Goal: Transaction & Acquisition: Purchase product/service

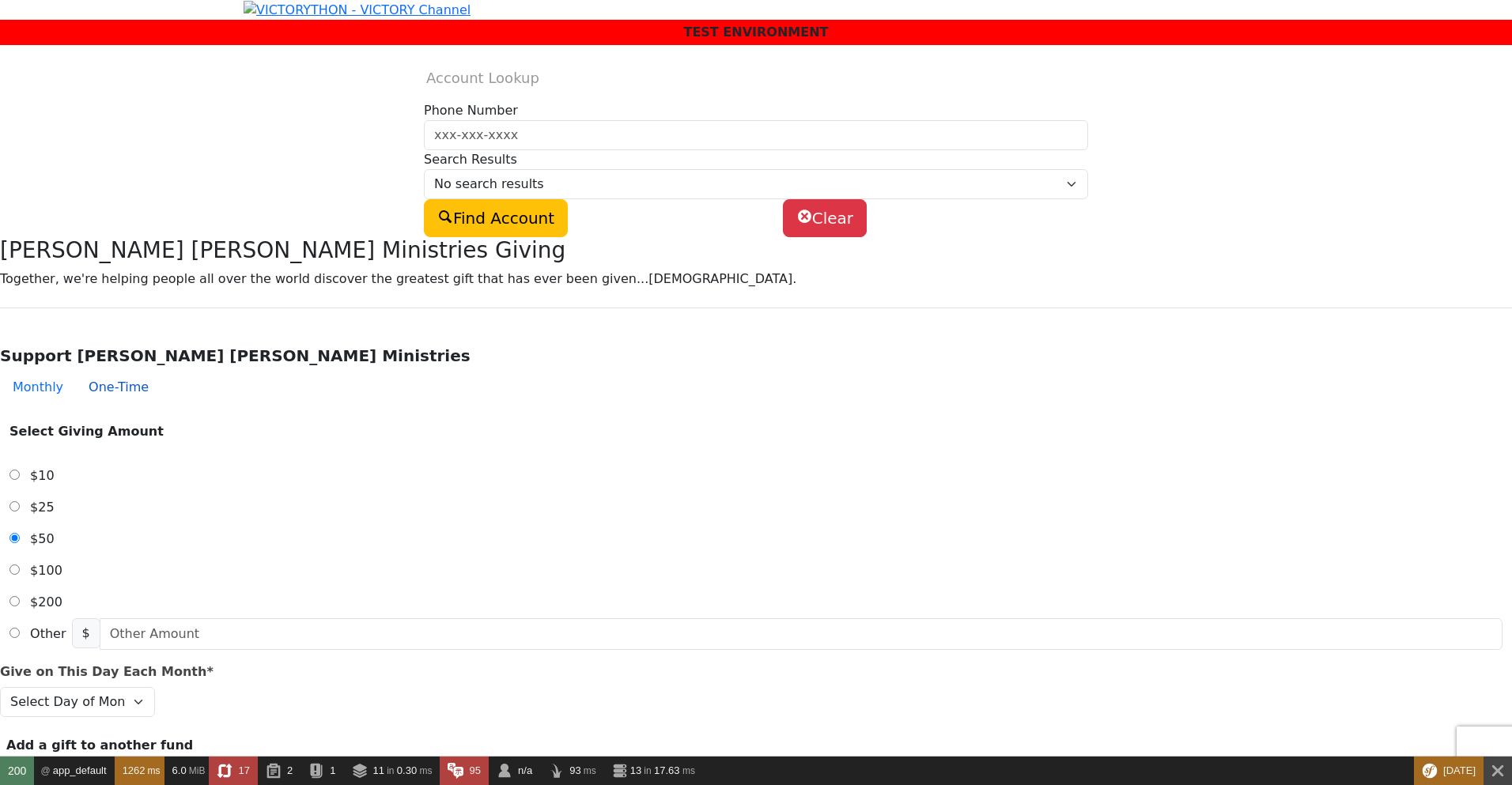
click at [161, 403] on button "One-Time" at bounding box center [118, 387] width 85 height 32
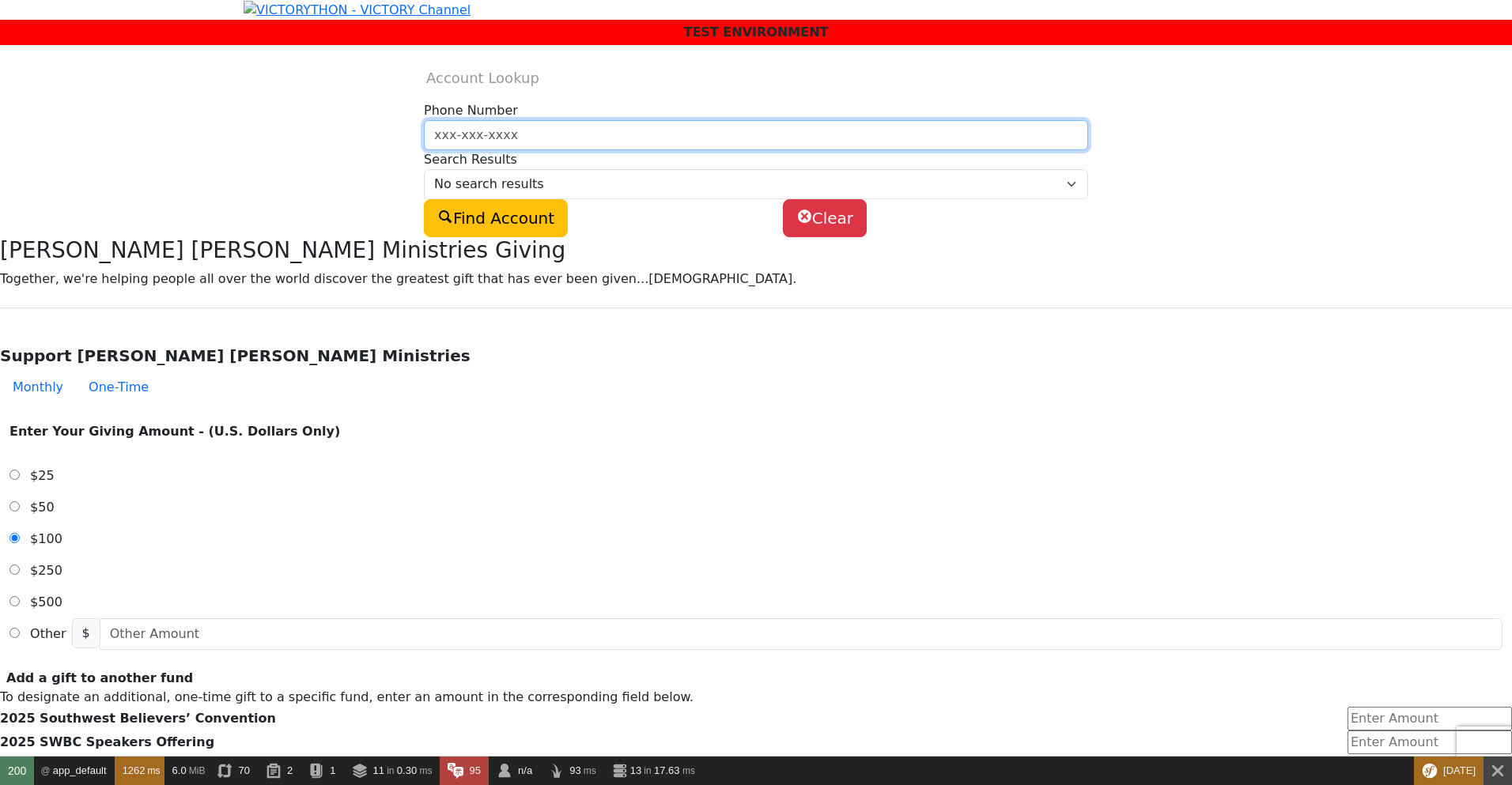
click at [616, 150] on input "Phone Number" at bounding box center [755, 135] width 664 height 30
click at [629, 150] on input "940781741" at bounding box center [755, 135] width 664 height 30
type input "9407811741"
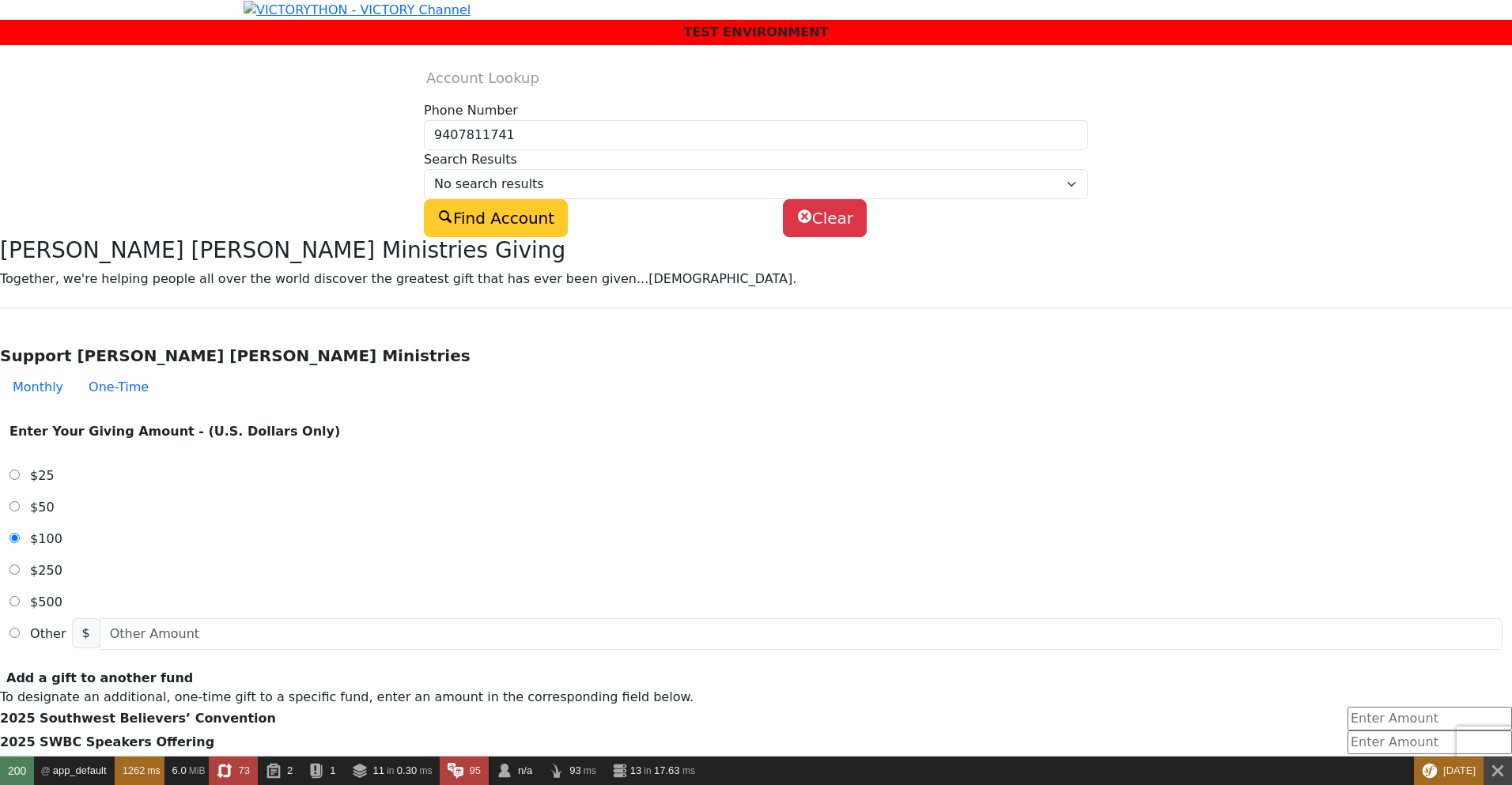
click at [567, 237] on button "Find Account" at bounding box center [495, 217] width 144 height 38
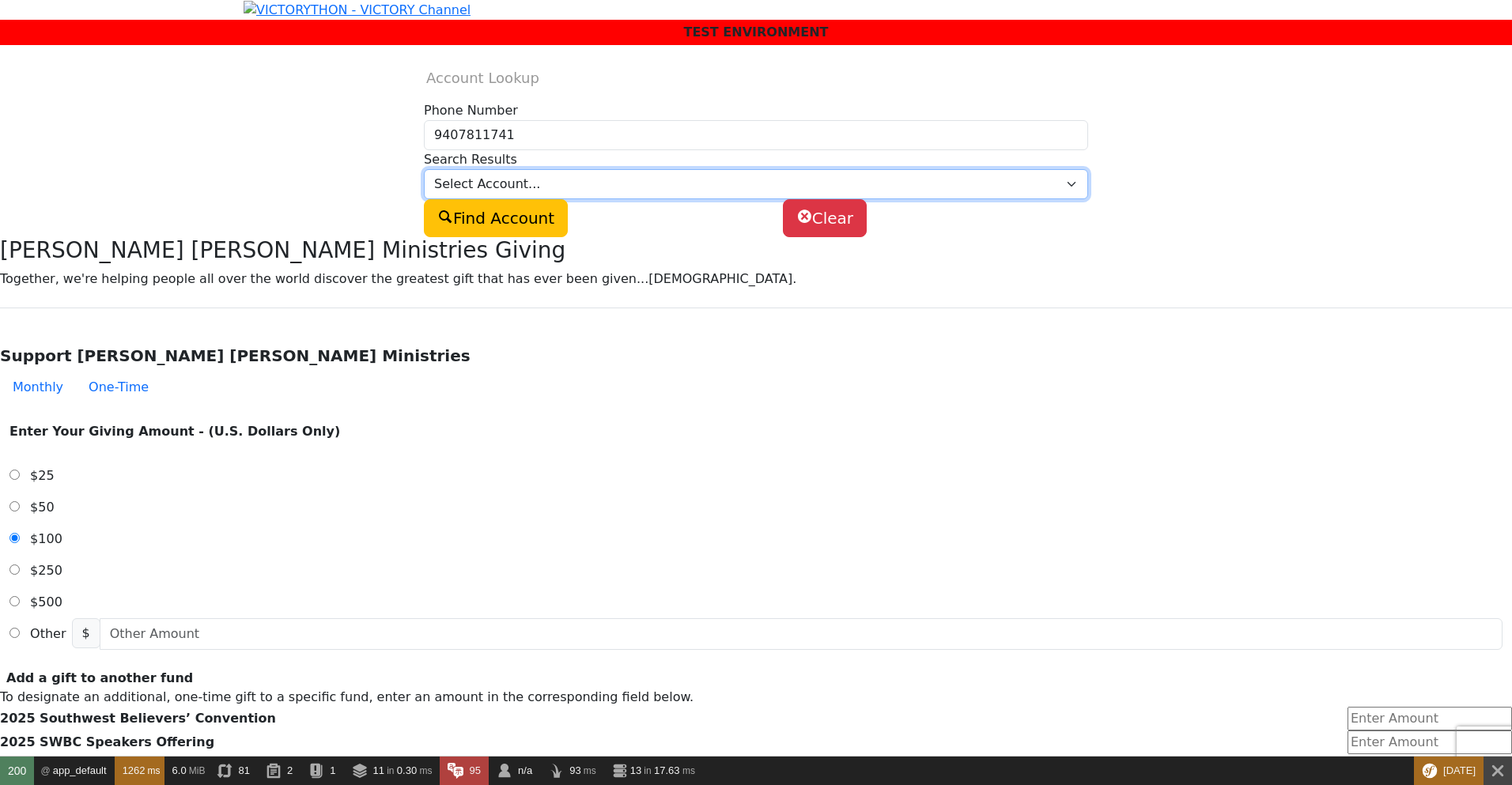
select select "500292303"
click at [580, 193] on select "Select Account... [PERSON_NAME] (SP) -- 8964 Silent Brook Ln [PERSON_NAME] (SP)…" at bounding box center [755, 184] width 664 height 30
type input "[PERSON_NAME]"
type input "Cash"
type input "[PERSON_NAME][DOMAIN_NAME][EMAIL_ADDRESS][PERSON_NAME][DOMAIN_NAME]"
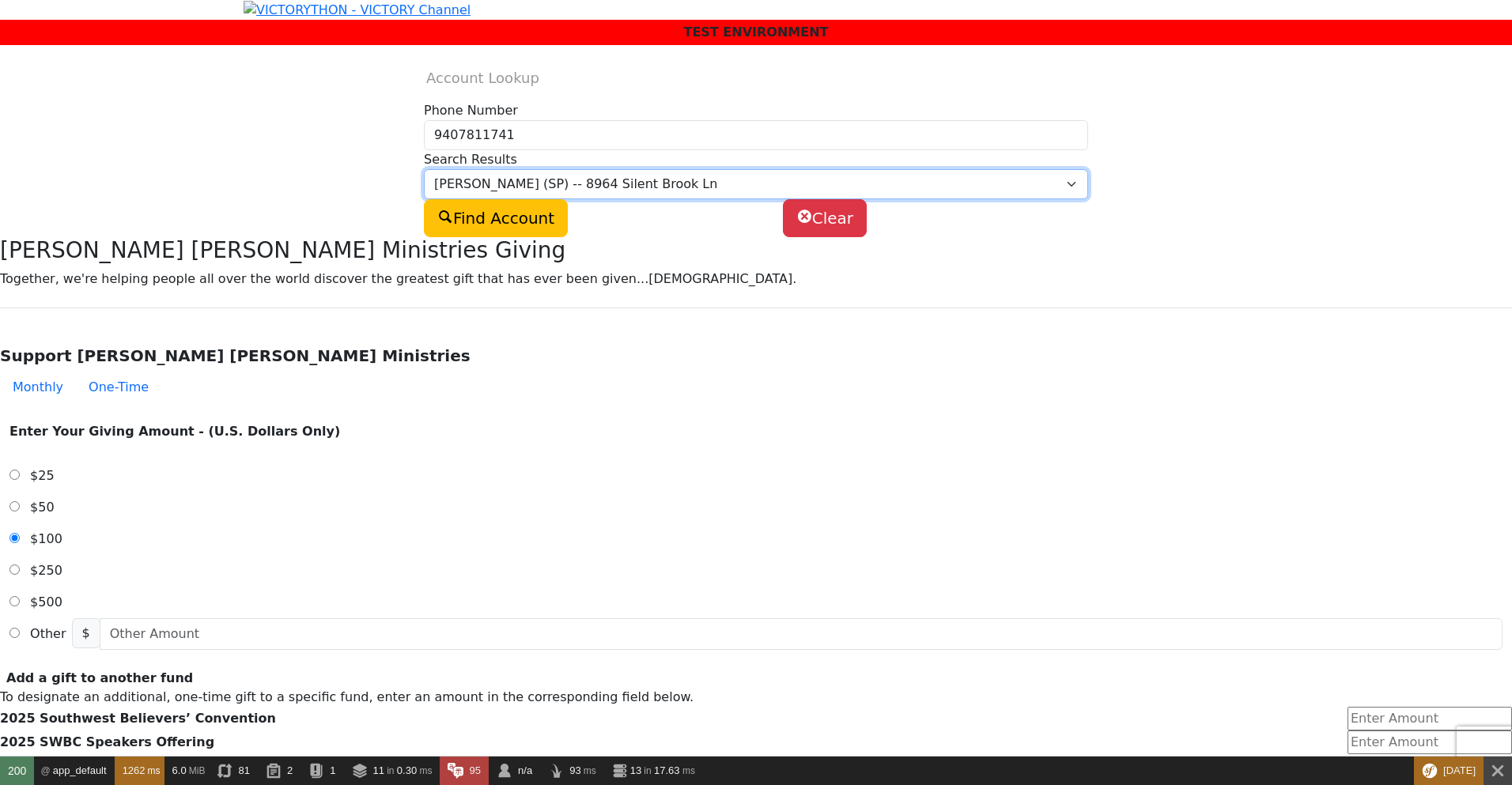
select select "US"
type input "8964 Silent Brook Ln"
type input "[GEOGRAPHIC_DATA]"
select select "[GEOGRAPHIC_DATA]"
type input "76244-4945"
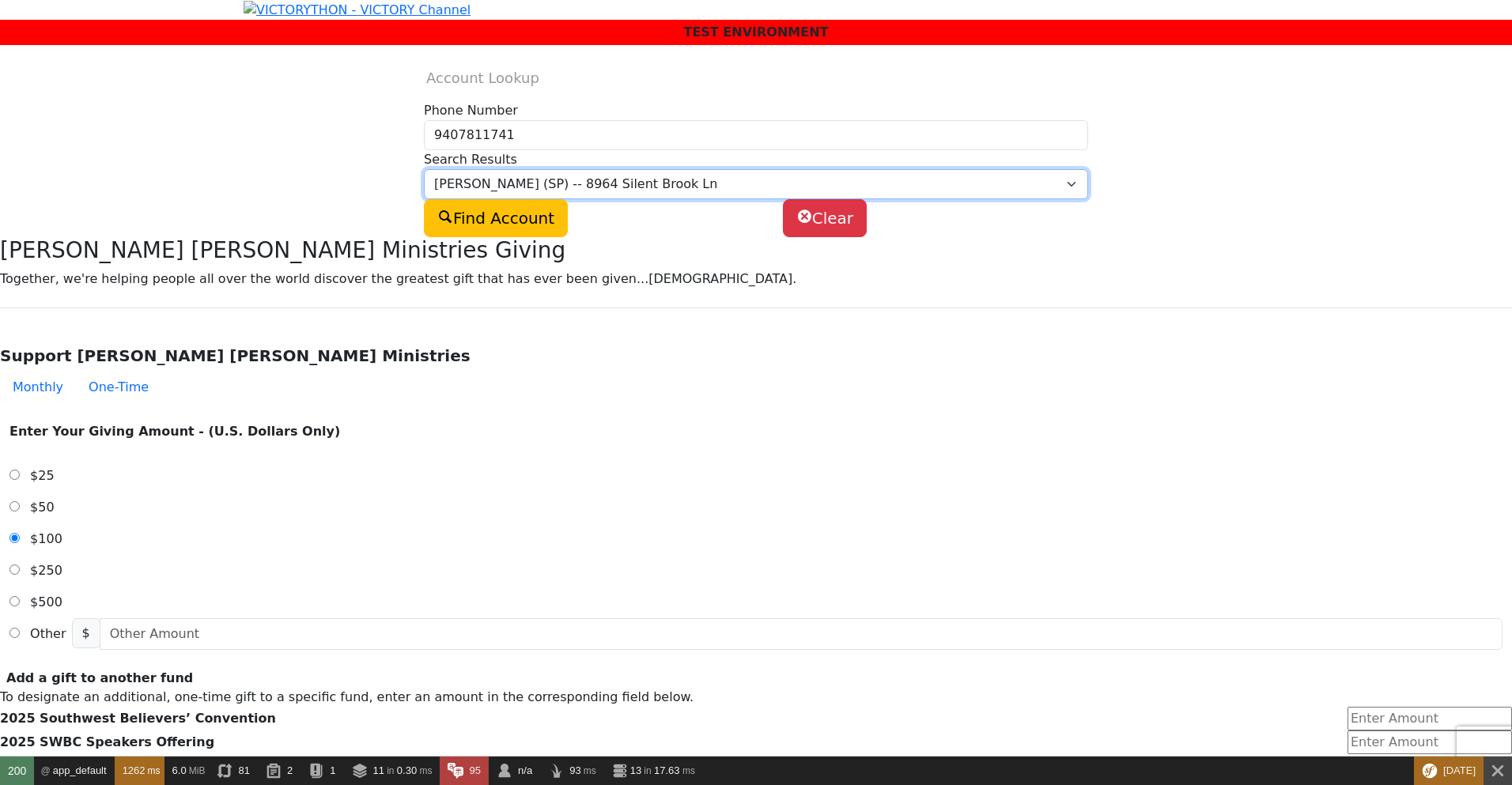
type input "[PHONE_NUMBER]"
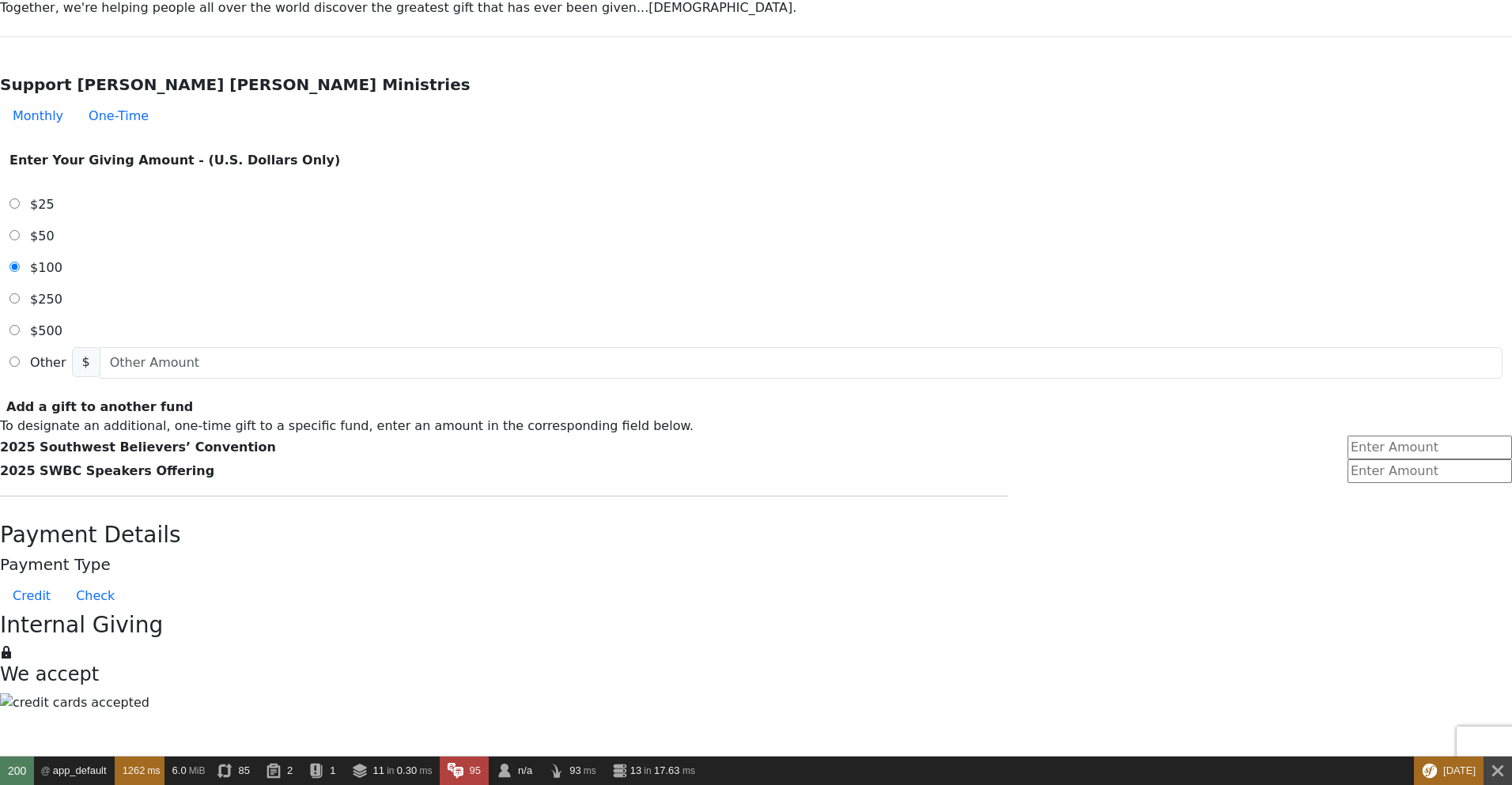
scroll to position [474, 0]
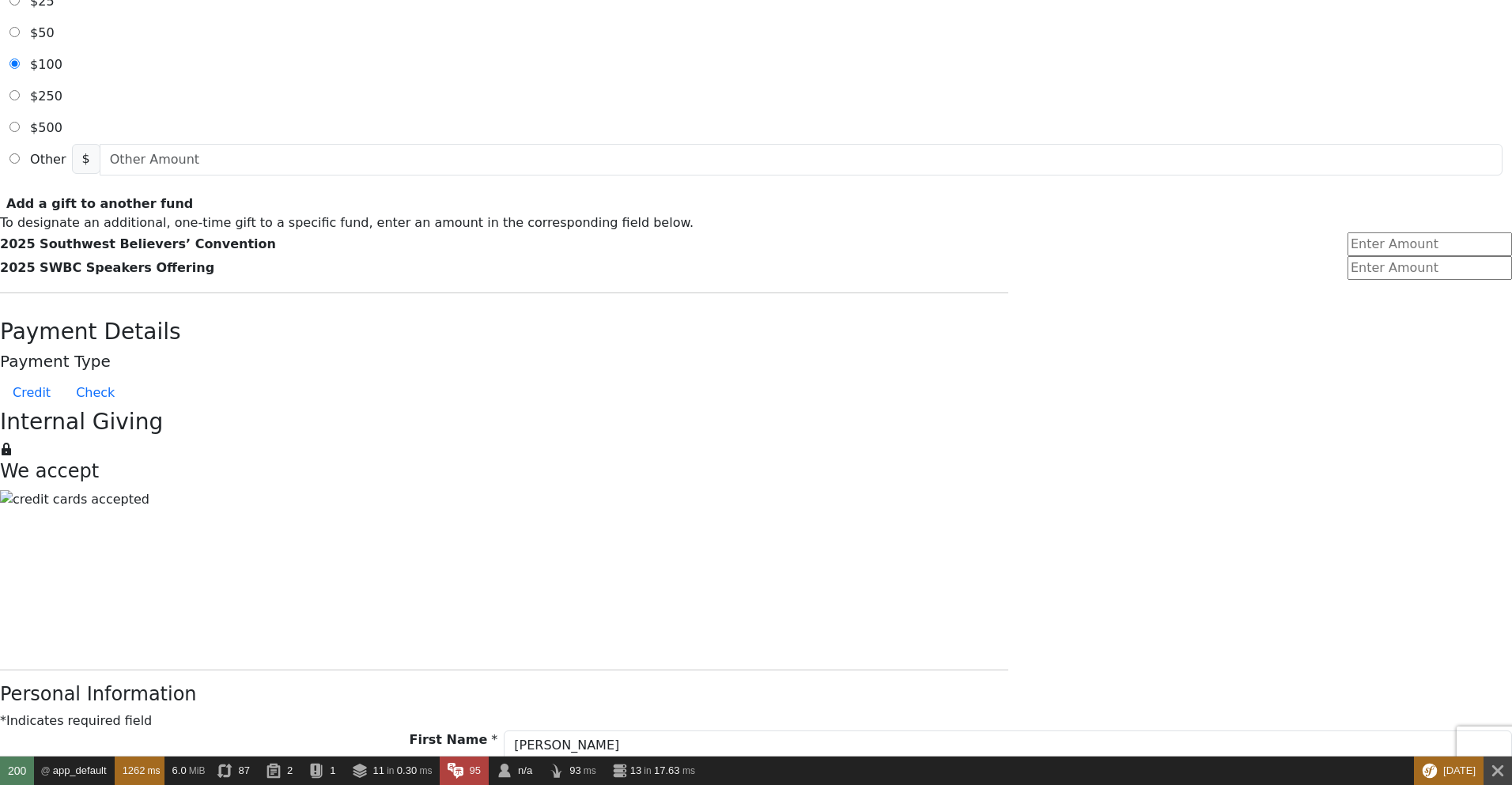
click at [468, 426] on form "Account Lookup Phone Number 9407811741 Search Results Select Account... [PERSON…" at bounding box center [756, 487] width 1512 height 1833
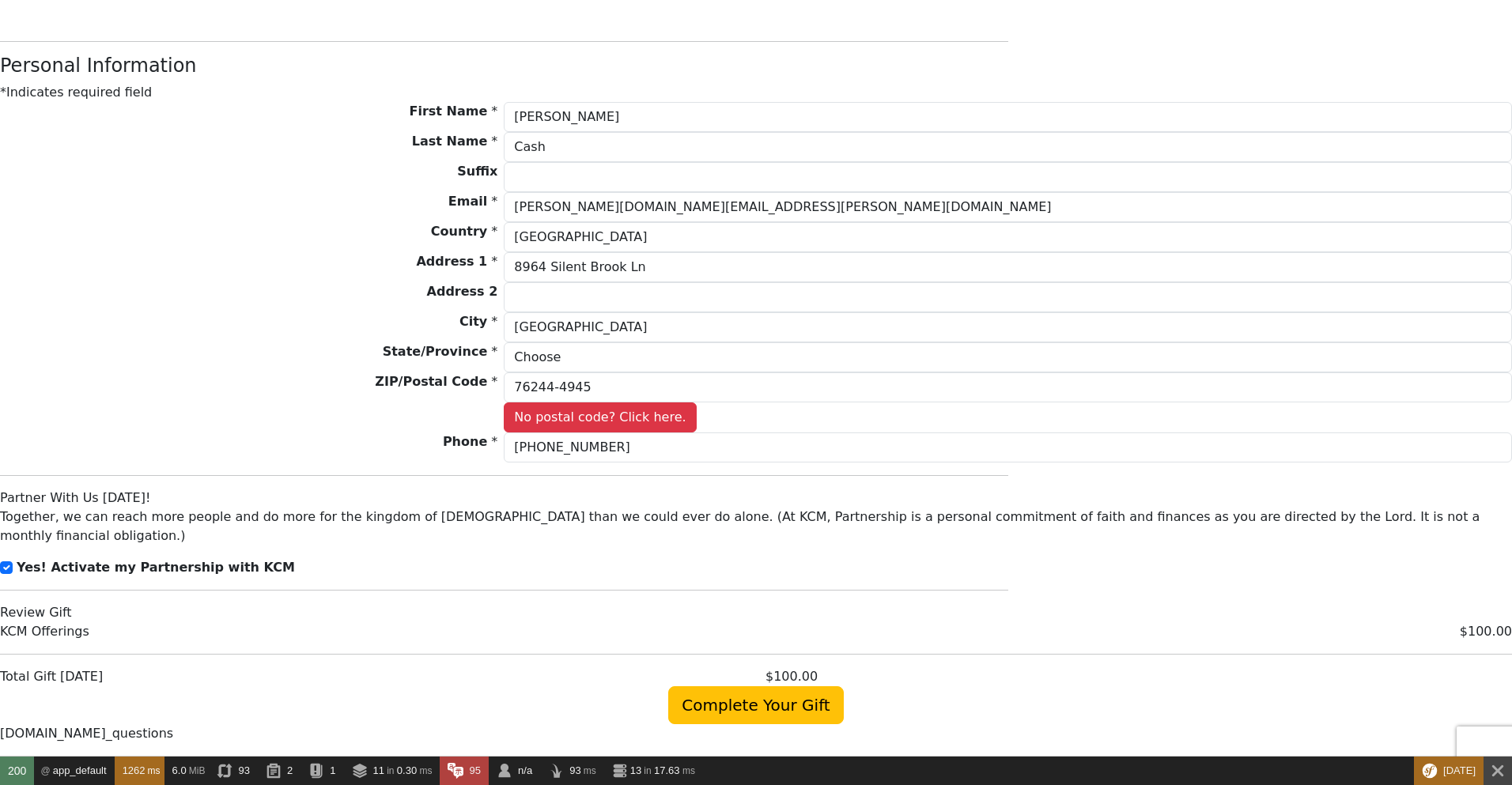
scroll to position [1138, 0]
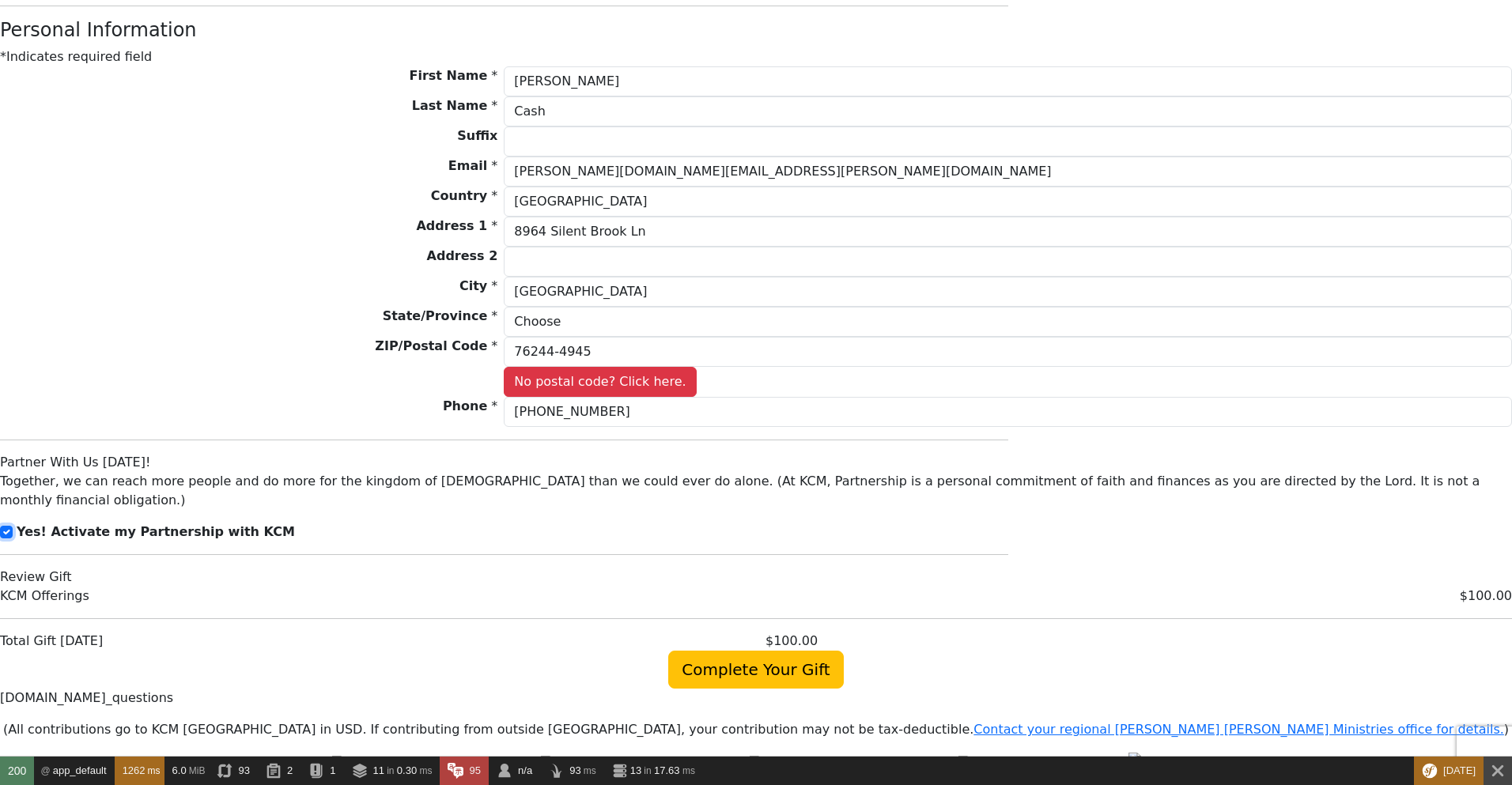
click at [13, 526] on input "checkbox" at bounding box center [6, 532] width 13 height 13
checkbox input "false"
click at [770, 650] on span "Complete Your Gift" at bounding box center [755, 669] width 175 height 38
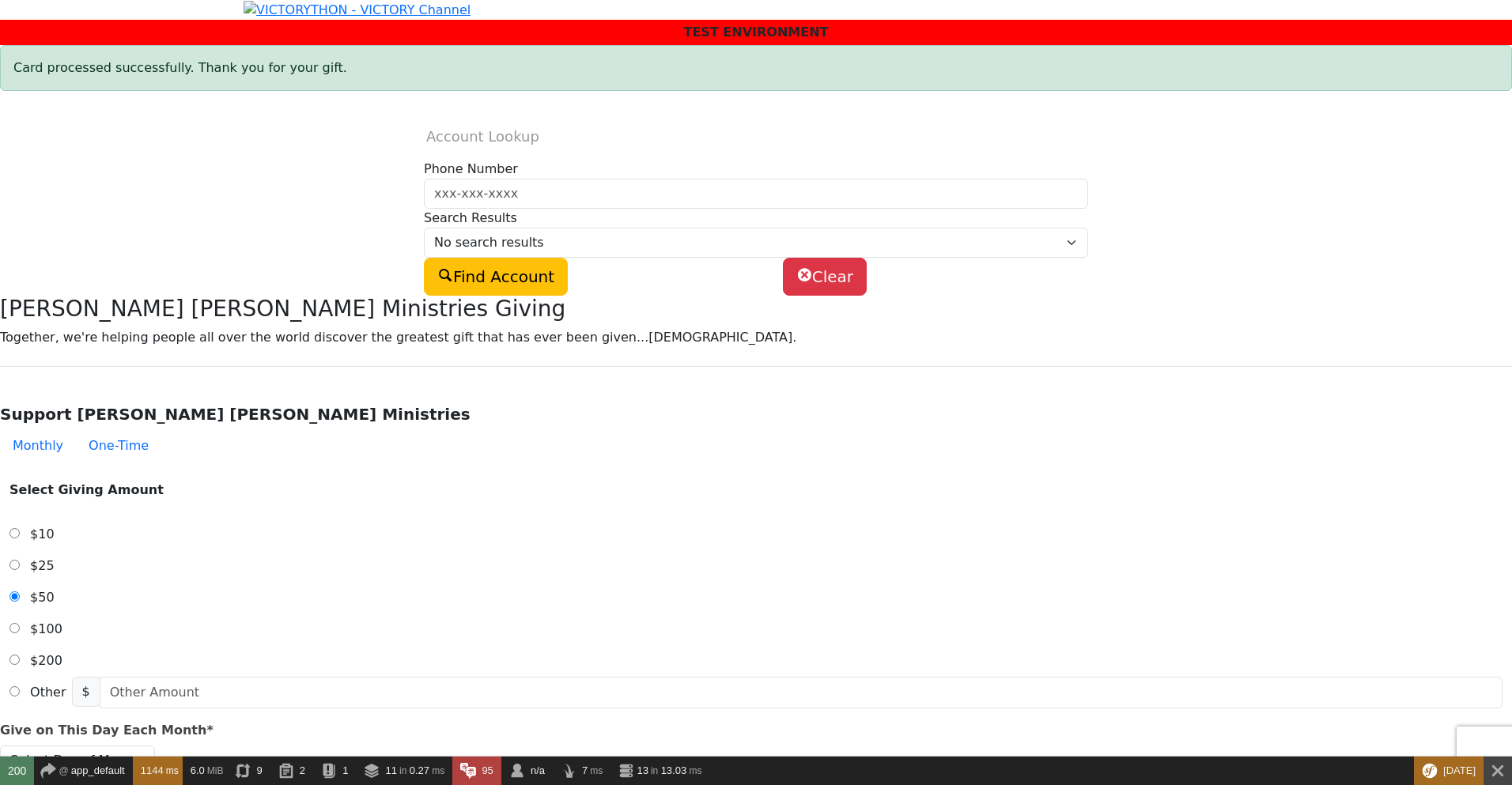
drag, startPoint x: 15, startPoint y: 88, endPoint x: 279, endPoint y: 83, distance: 264.0
click at [279, 83] on div "Card processed successfully. Thank you for your gift." at bounding box center [756, 68] width 1512 height 46
